Goal: Task Accomplishment & Management: Use online tool/utility

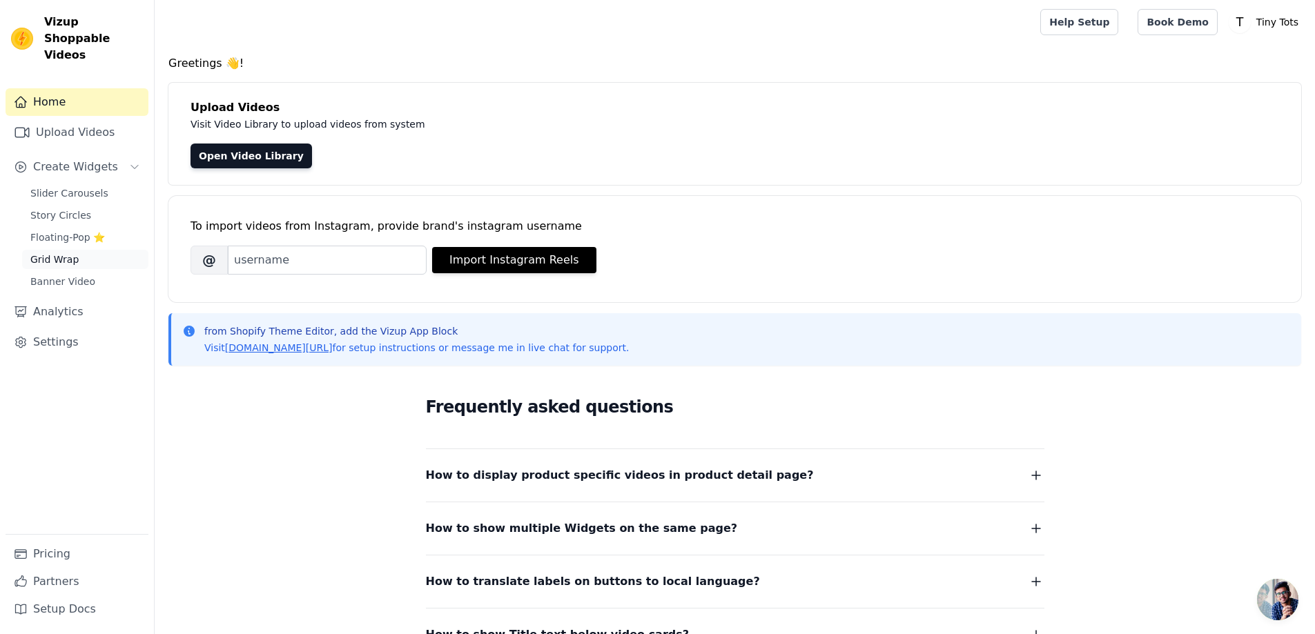
click at [75, 250] on link "Grid Wrap" at bounding box center [85, 259] width 126 height 19
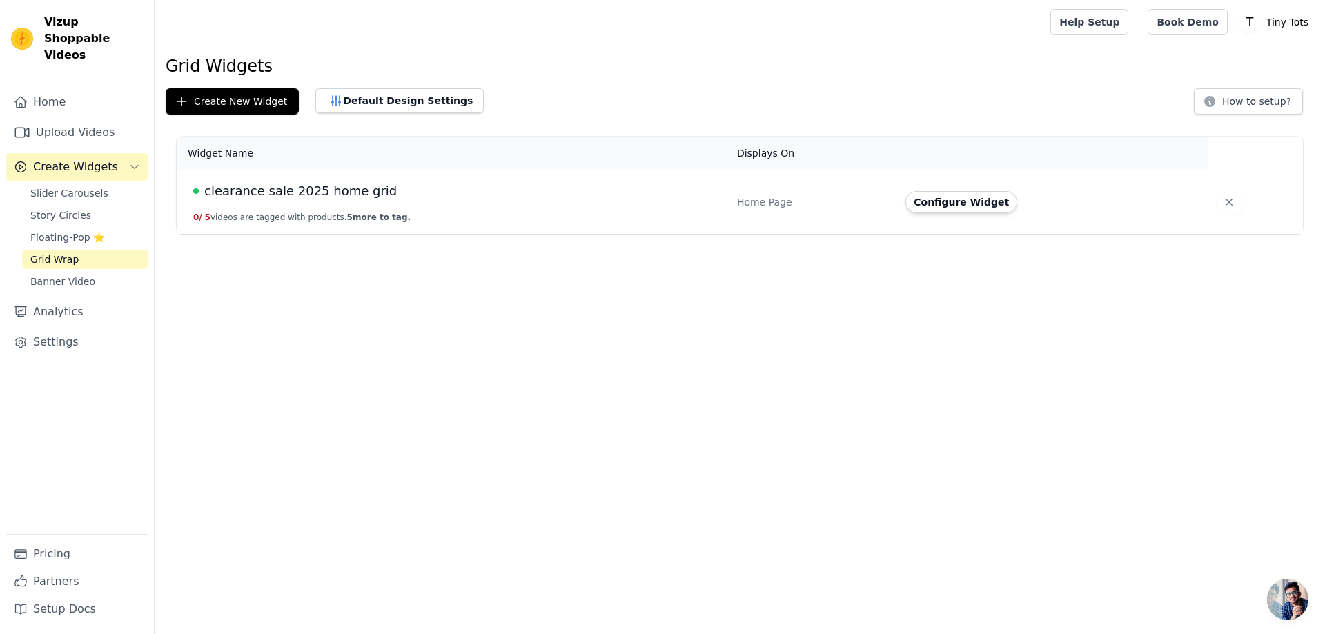
click at [284, 186] on span "clearance sale 2025 home grid" at bounding box center [300, 191] width 193 height 19
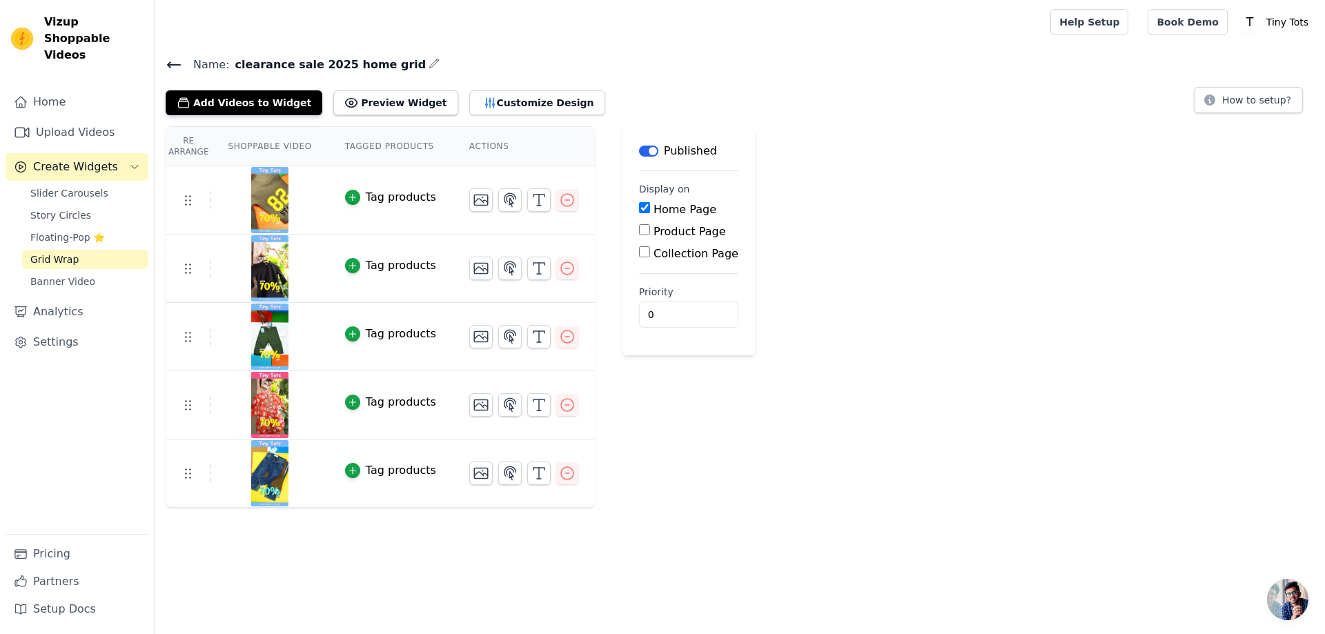
click at [722, 401] on div "Label Published Display on Home Page Product Page Collection Page Priority 0" at bounding box center [689, 317] width 133 height 382
click at [83, 186] on span "Slider Carousels" at bounding box center [69, 193] width 78 height 14
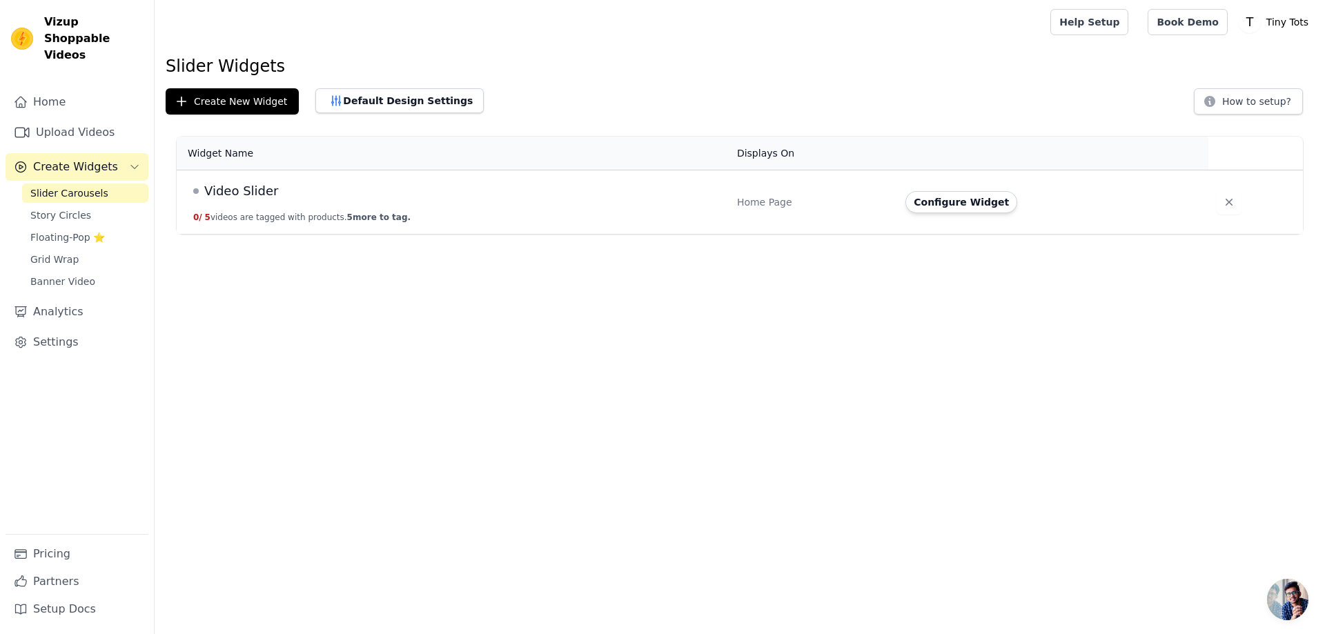
click at [240, 186] on span "Video Slider" at bounding box center [241, 191] width 74 height 19
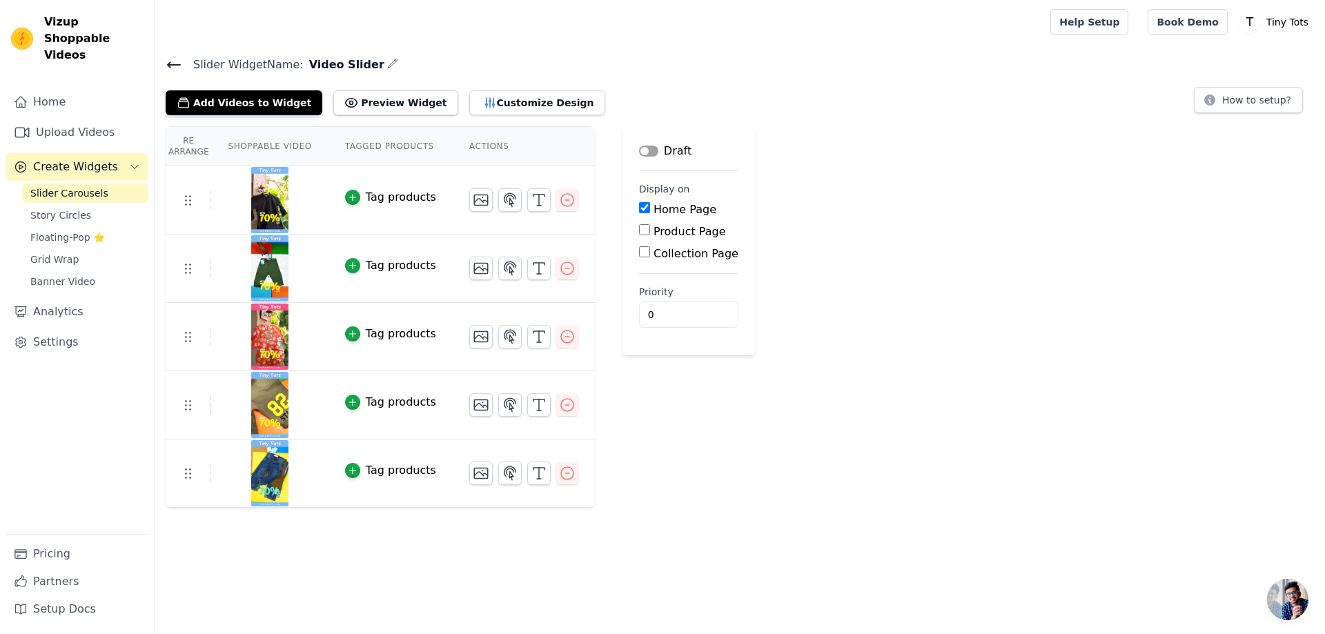
click at [639, 150] on button "Label" at bounding box center [648, 151] width 19 height 11
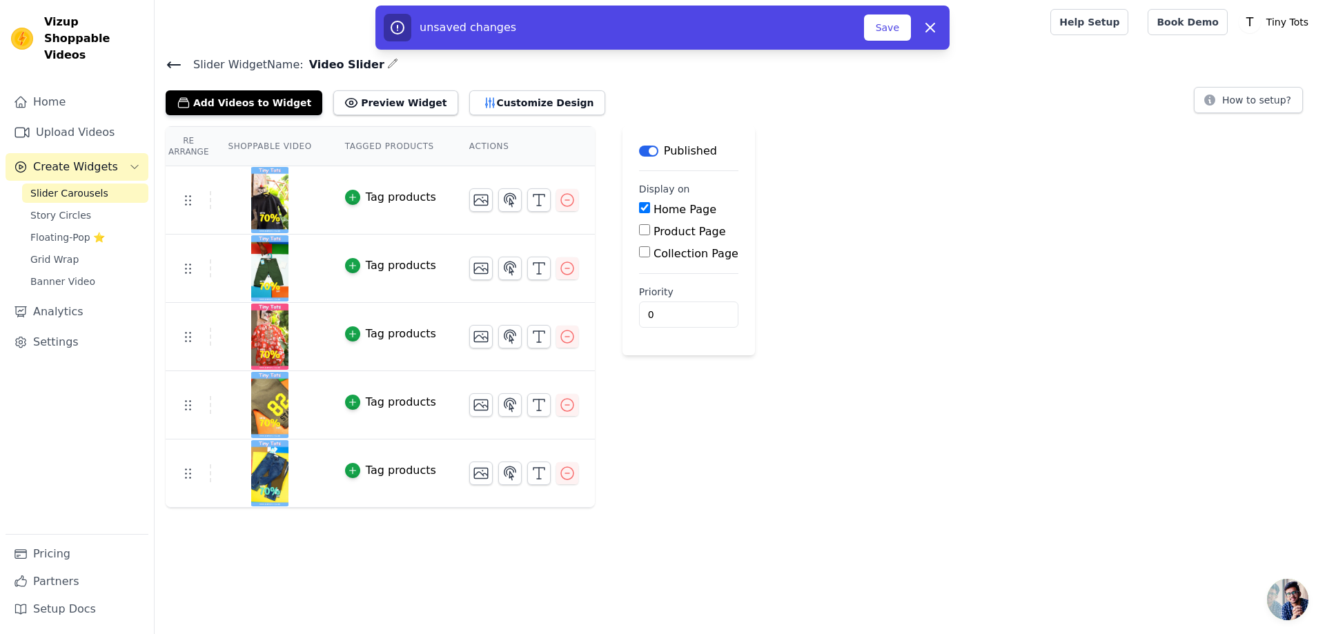
click at [639, 153] on button "Label" at bounding box center [648, 151] width 19 height 11
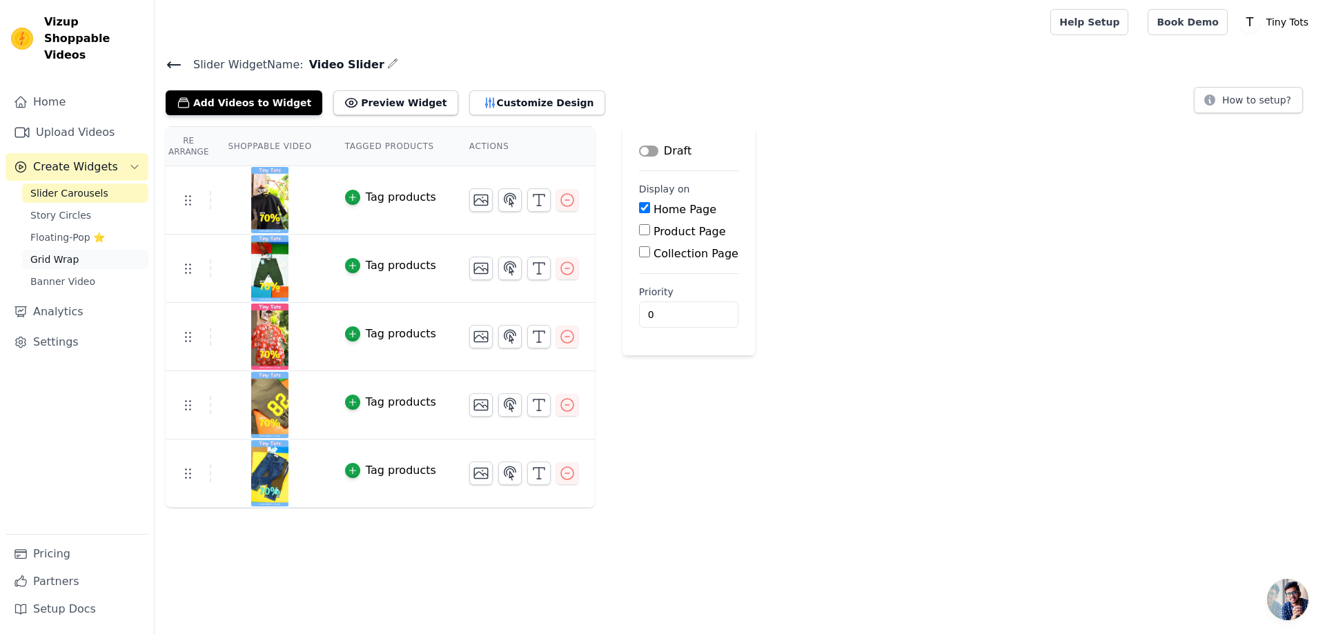
click at [56, 253] on span "Grid Wrap" at bounding box center [54, 260] width 48 height 14
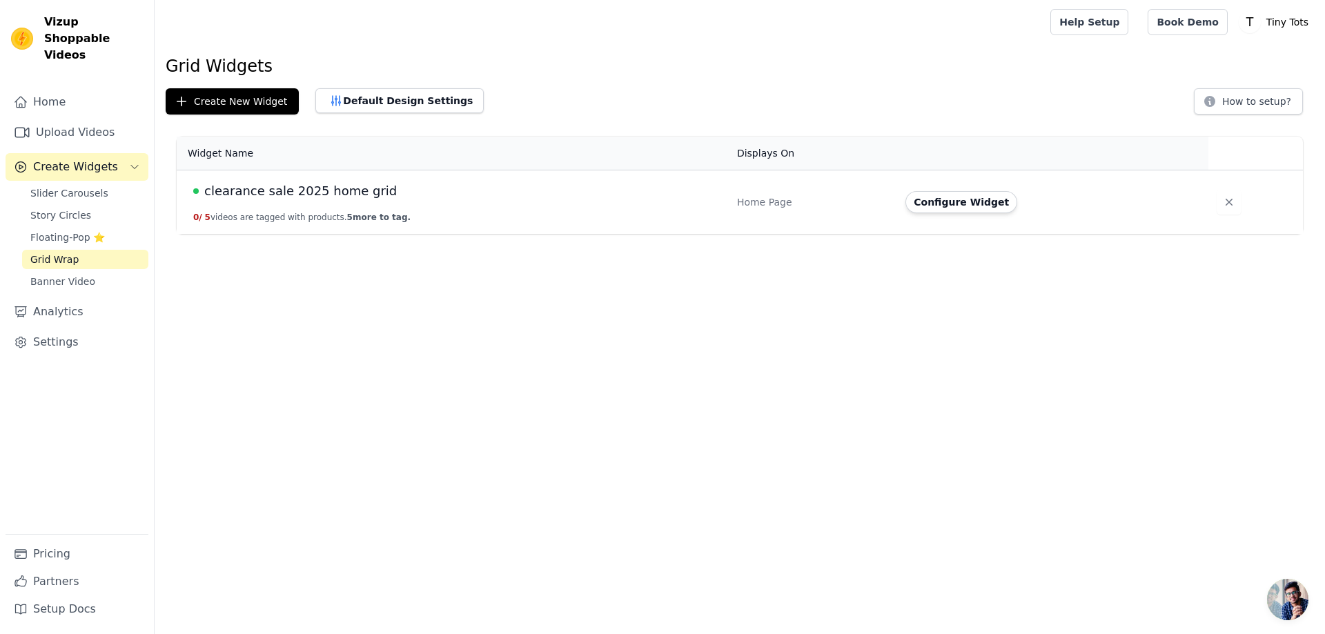
click at [283, 190] on span "clearance sale 2025 home grid" at bounding box center [300, 191] width 193 height 19
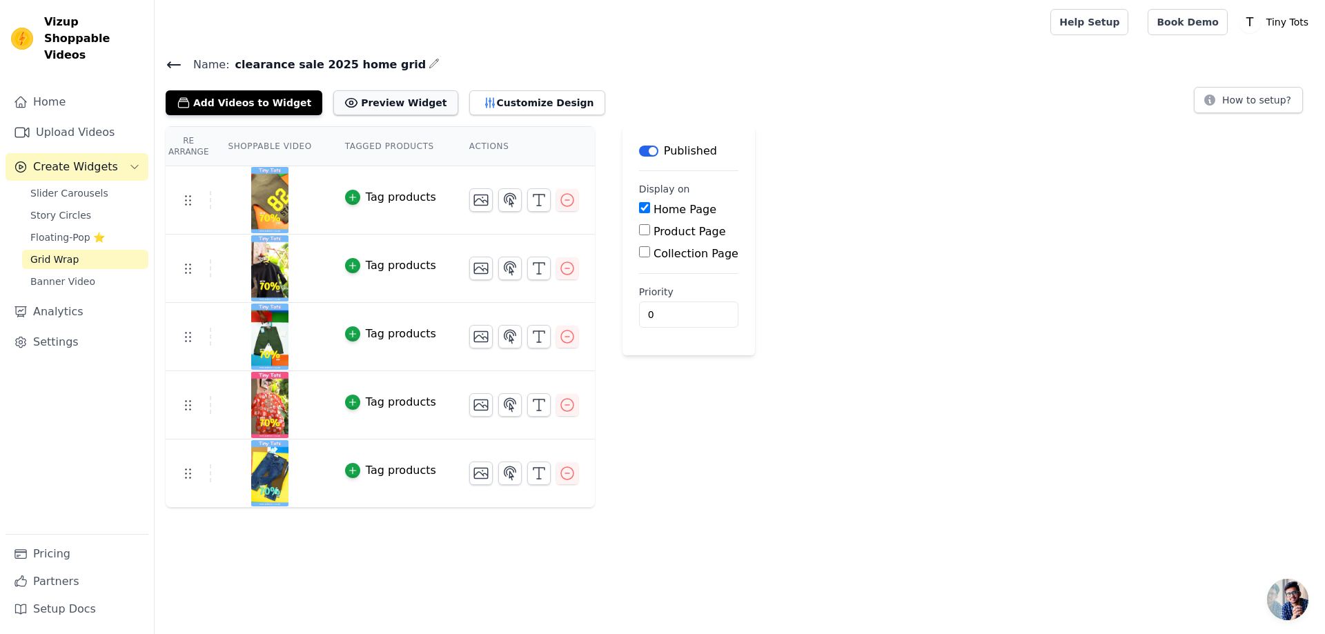
click at [380, 100] on button "Preview Widget" at bounding box center [395, 102] width 124 height 25
